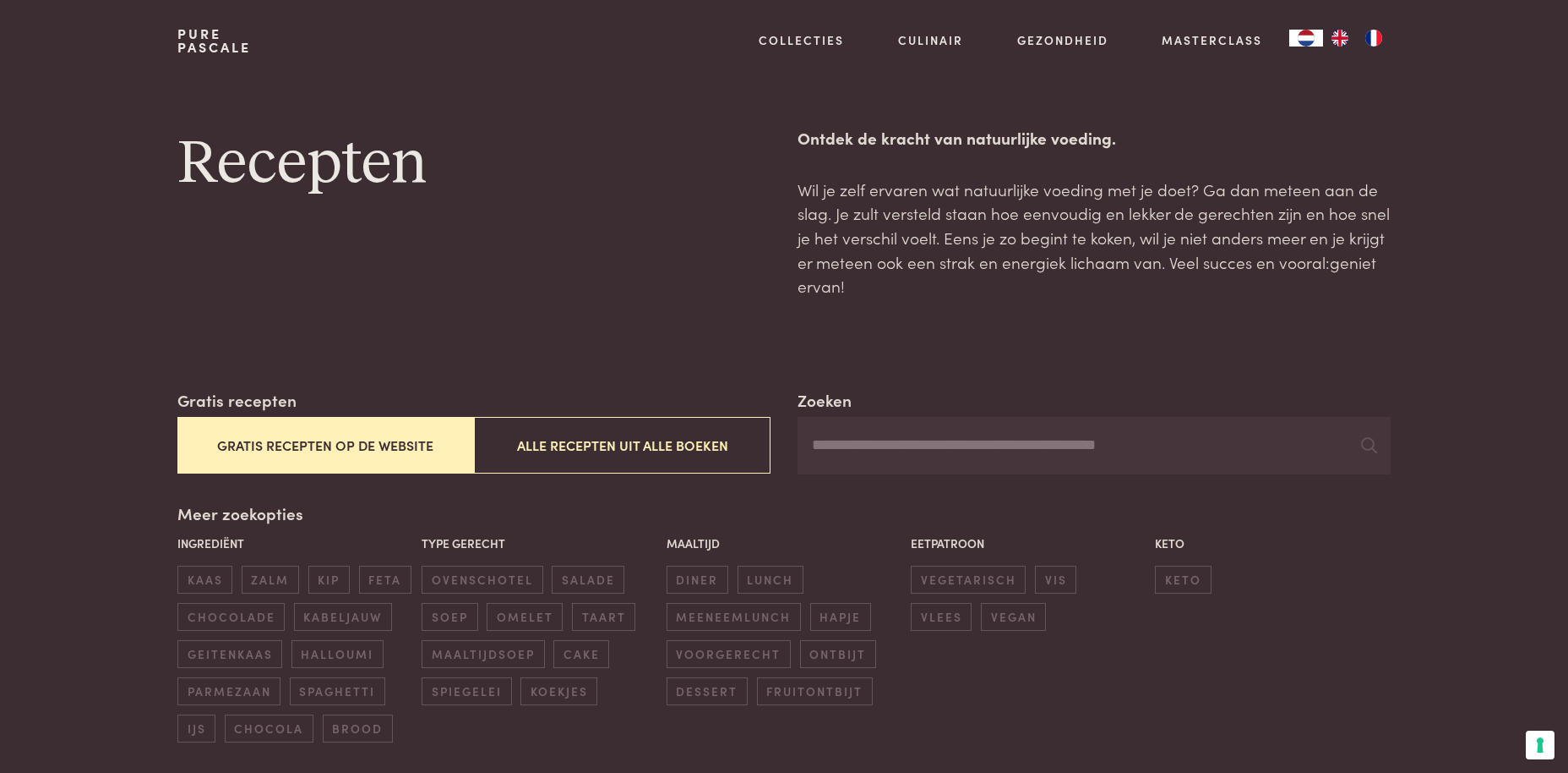
click at [857, 447] on input "Zoeken" at bounding box center [1093, 446] width 593 height 57
type input "********"
click at [851, 456] on input "********" at bounding box center [1093, 446] width 593 height 57
click at [1372, 445] on icon at bounding box center [1369, 445] width 16 height 16
click at [1370, 445] on icon at bounding box center [1369, 445] width 16 height 16
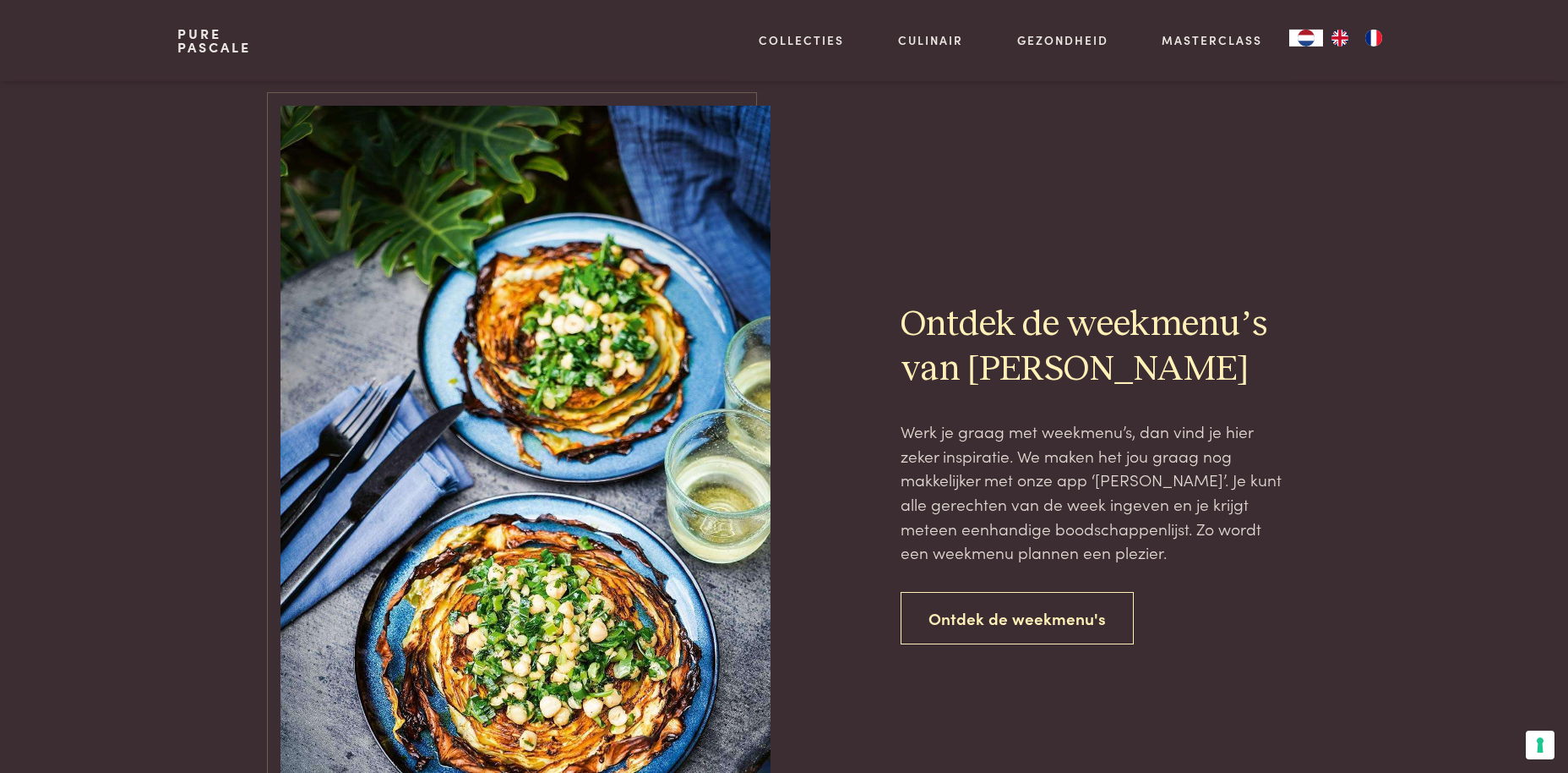
scroll to position [1035, 0]
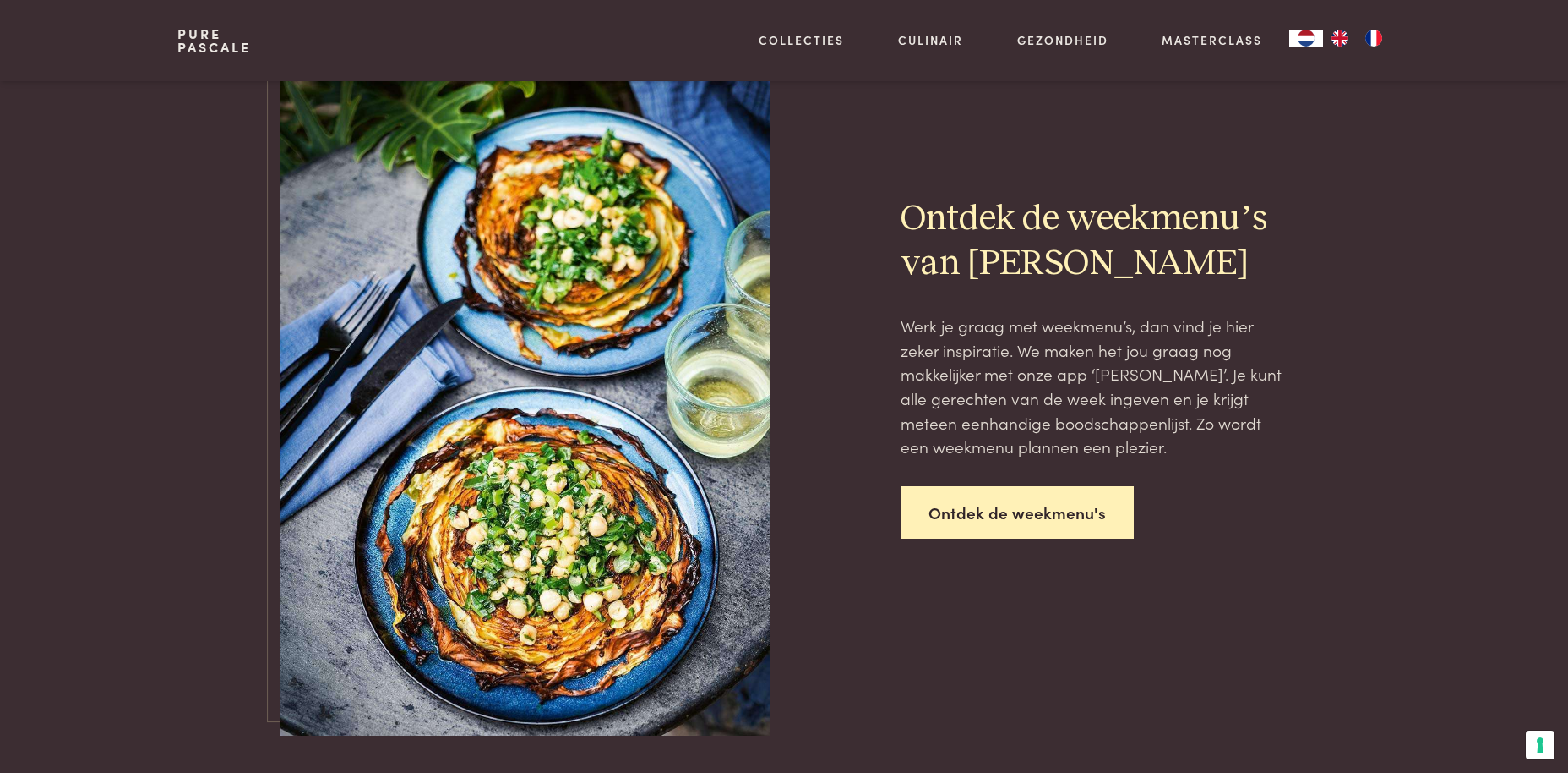
click at [942, 506] on link "Ontdek de weekmenu's" at bounding box center [1016, 512] width 233 height 53
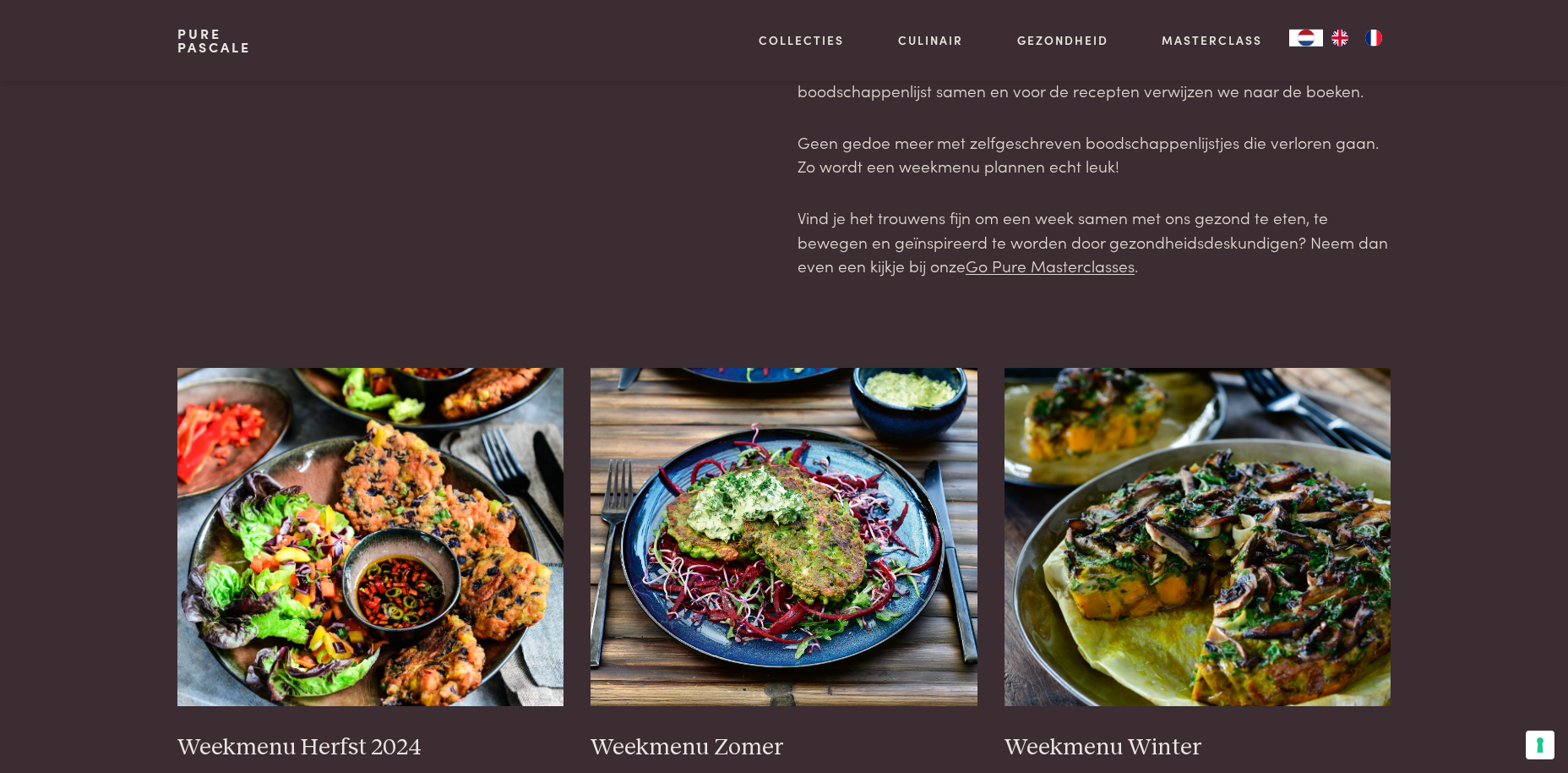
scroll to position [345, 0]
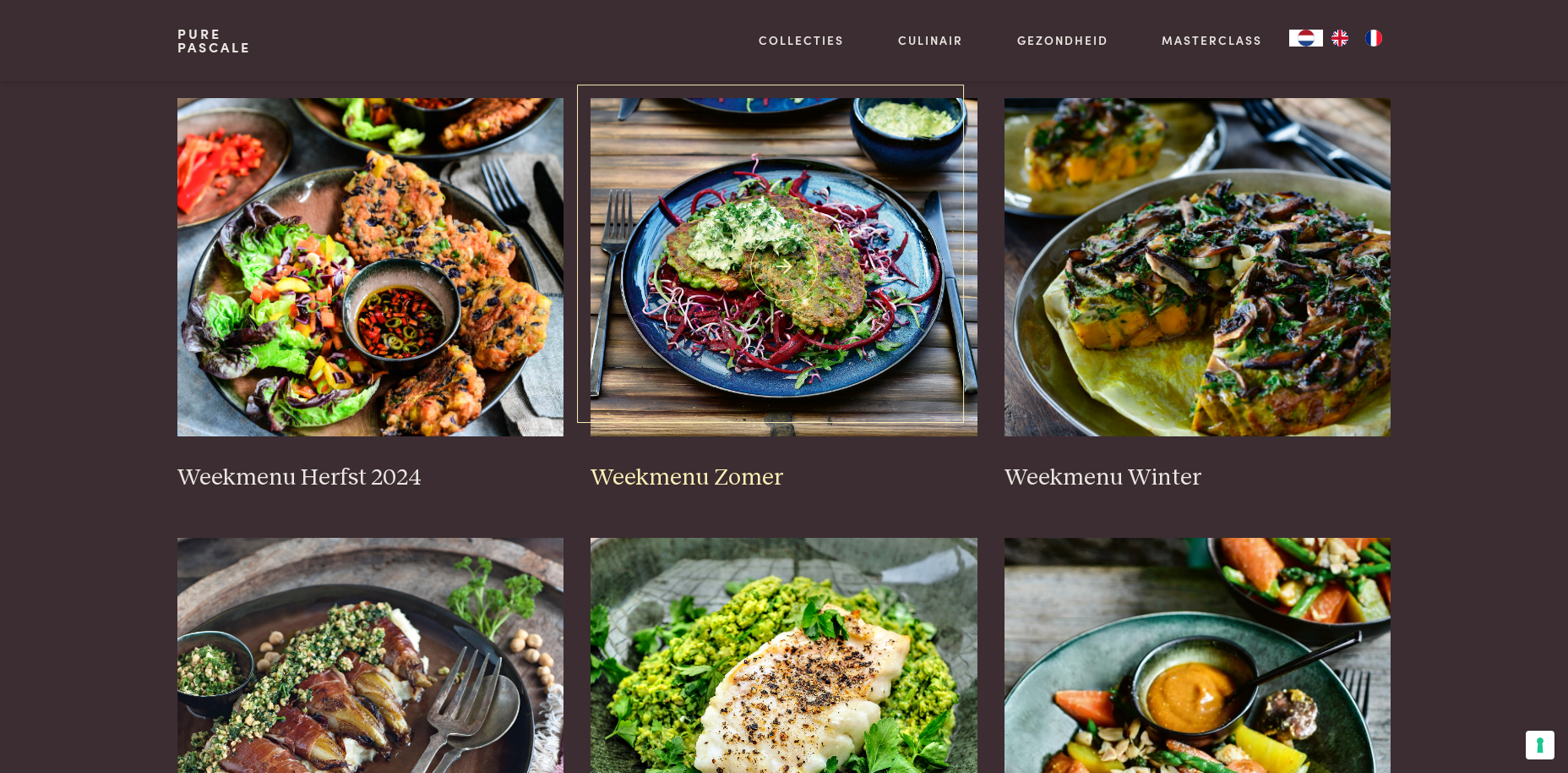
click at [720, 378] on img at bounding box center [784, 268] width 387 height 338
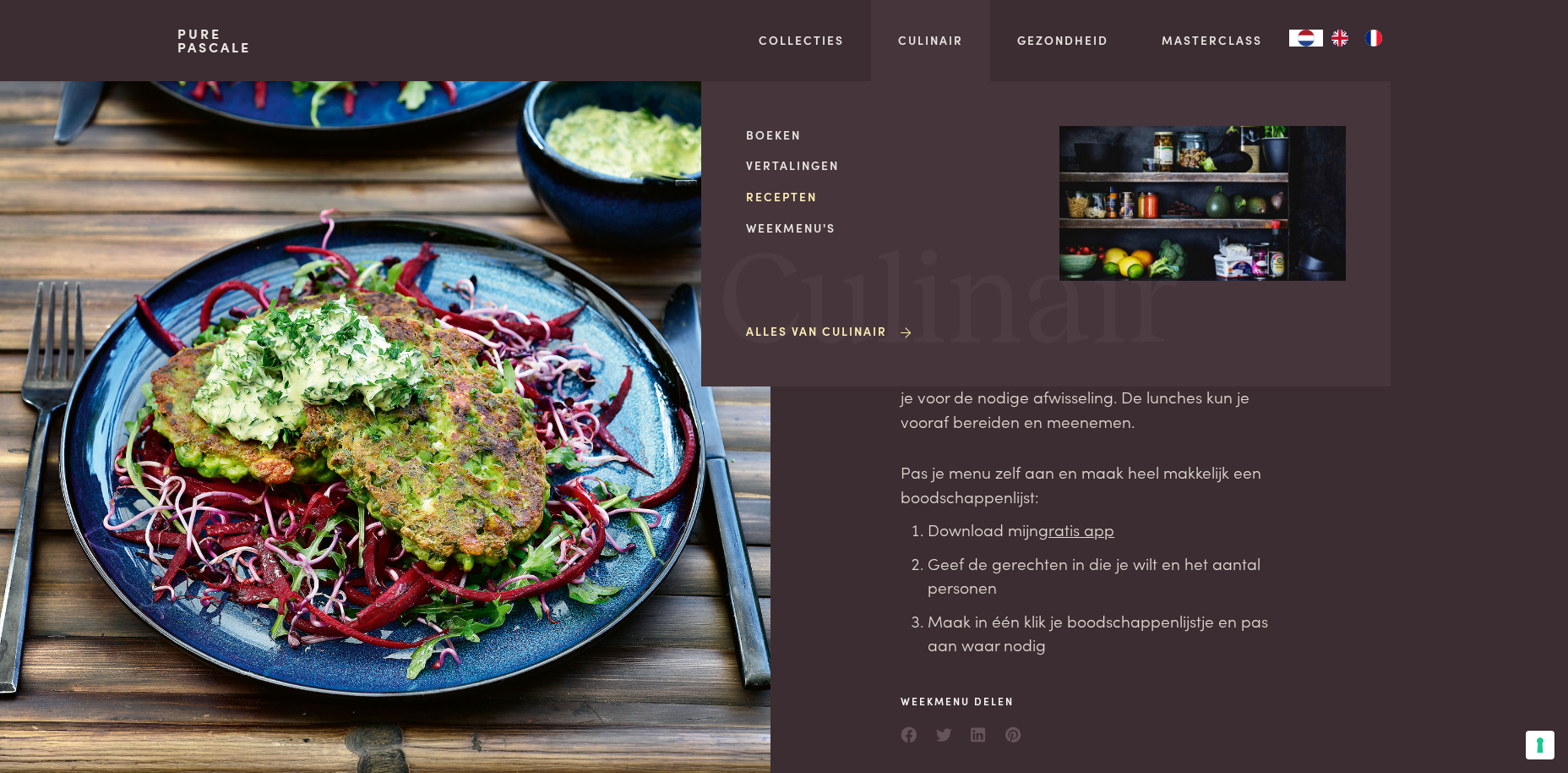
click at [803, 199] on link "Recepten" at bounding box center [889, 197] width 286 height 18
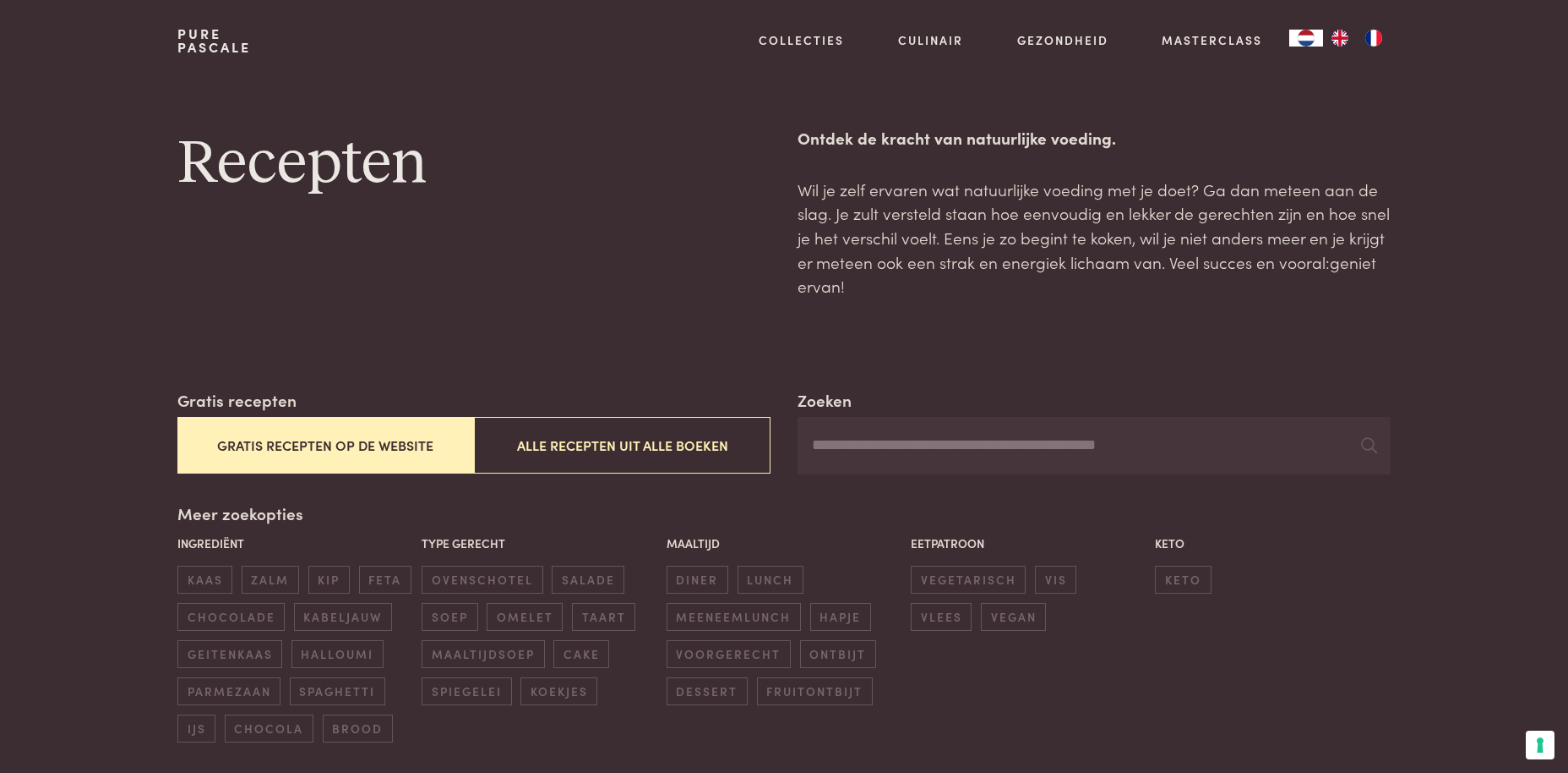
click at [826, 447] on input "Zoeken" at bounding box center [1093, 446] width 593 height 57
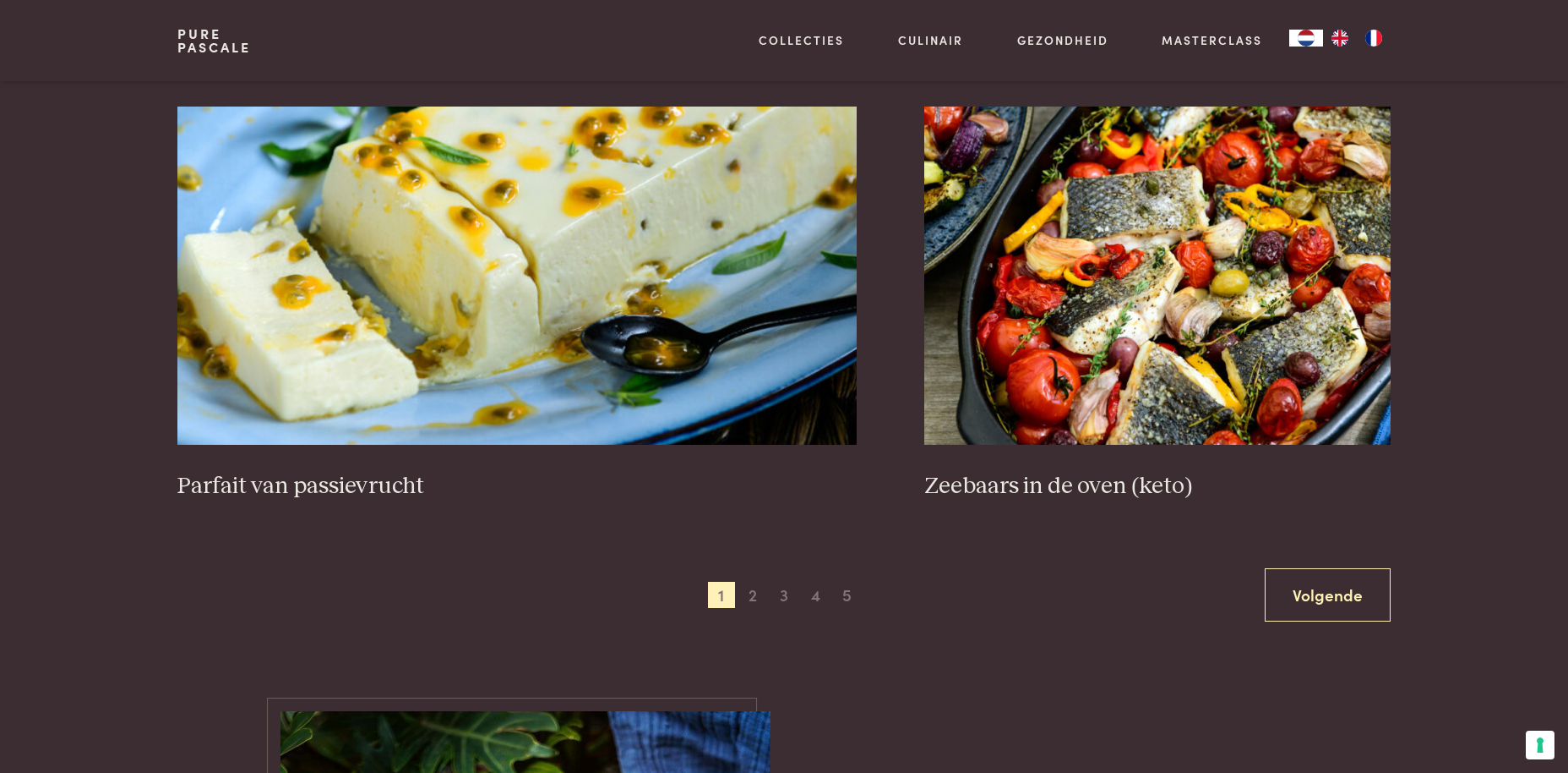
scroll to position [3708, 0]
